Goal: Task Accomplishment & Management: Use online tool/utility

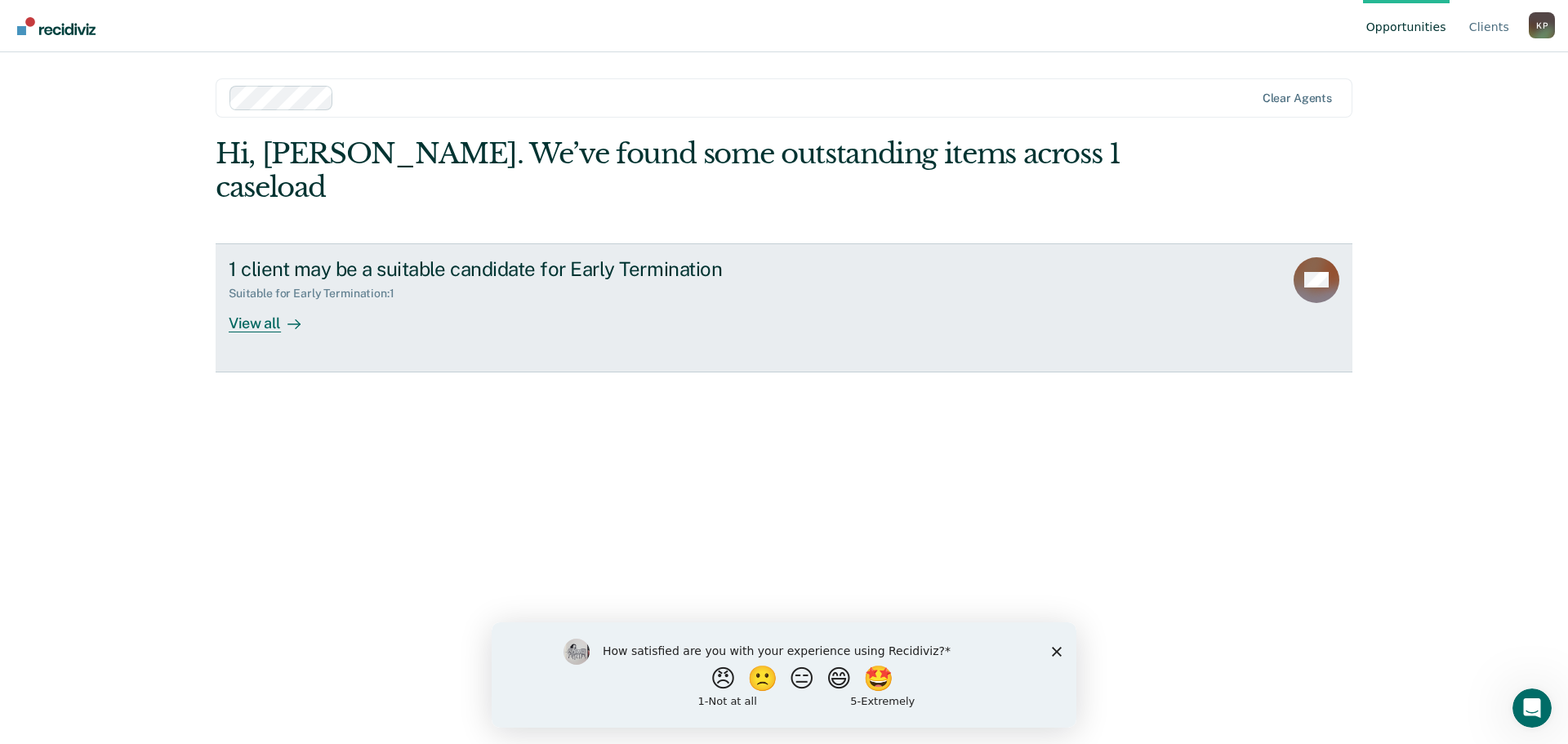
click at [529, 320] on link "1 client may be a suitable candidate for Early Termination Suitable for Early T…" at bounding box center [784, 308] width 1137 height 129
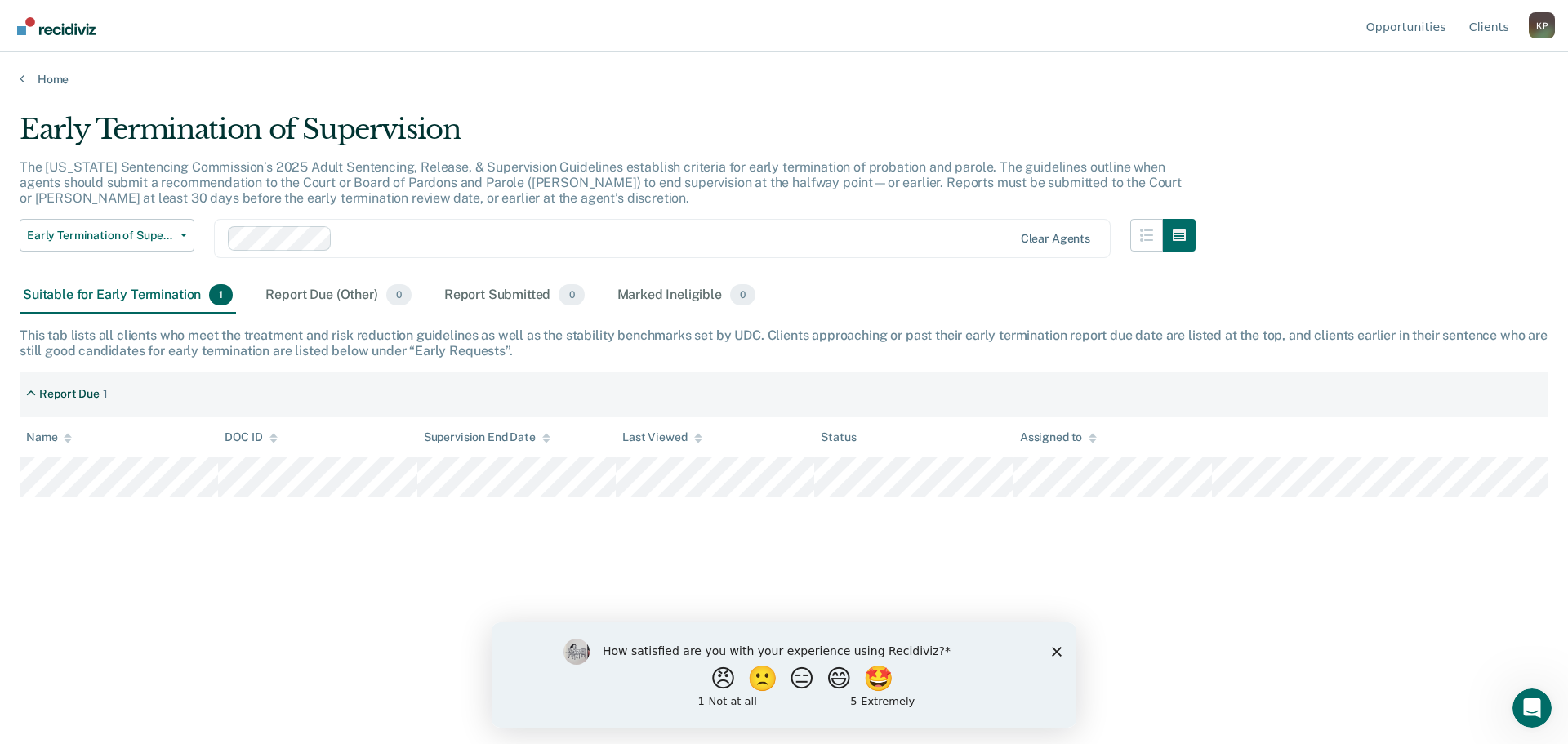
click at [1056, 655] on icon "Close survey" at bounding box center [1057, 651] width 10 height 10
